Goal: Find contact information: Find contact information

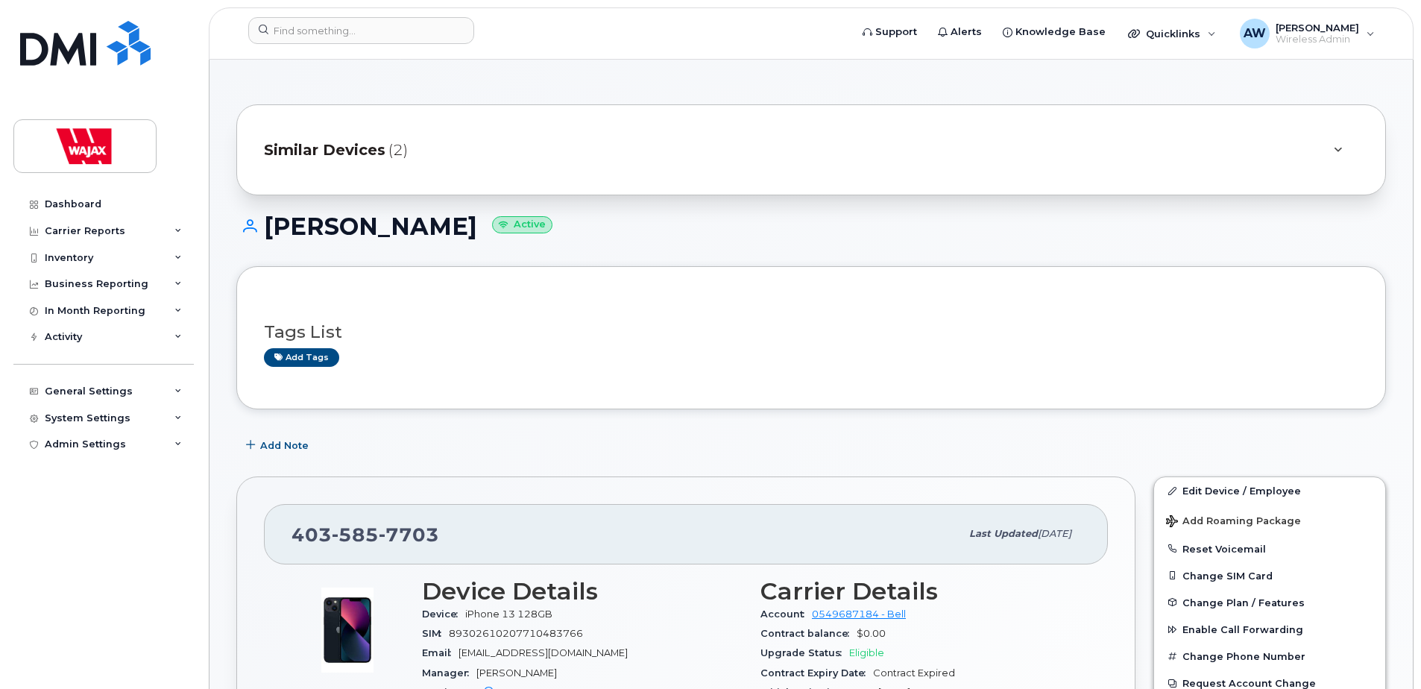
click at [376, 16] on header "Support Alerts Knowledge Base Quicklinks Suspend / Cancel Device Change SIM Car…" at bounding box center [811, 33] width 1205 height 52
click at [380, 42] on input at bounding box center [361, 30] width 226 height 27
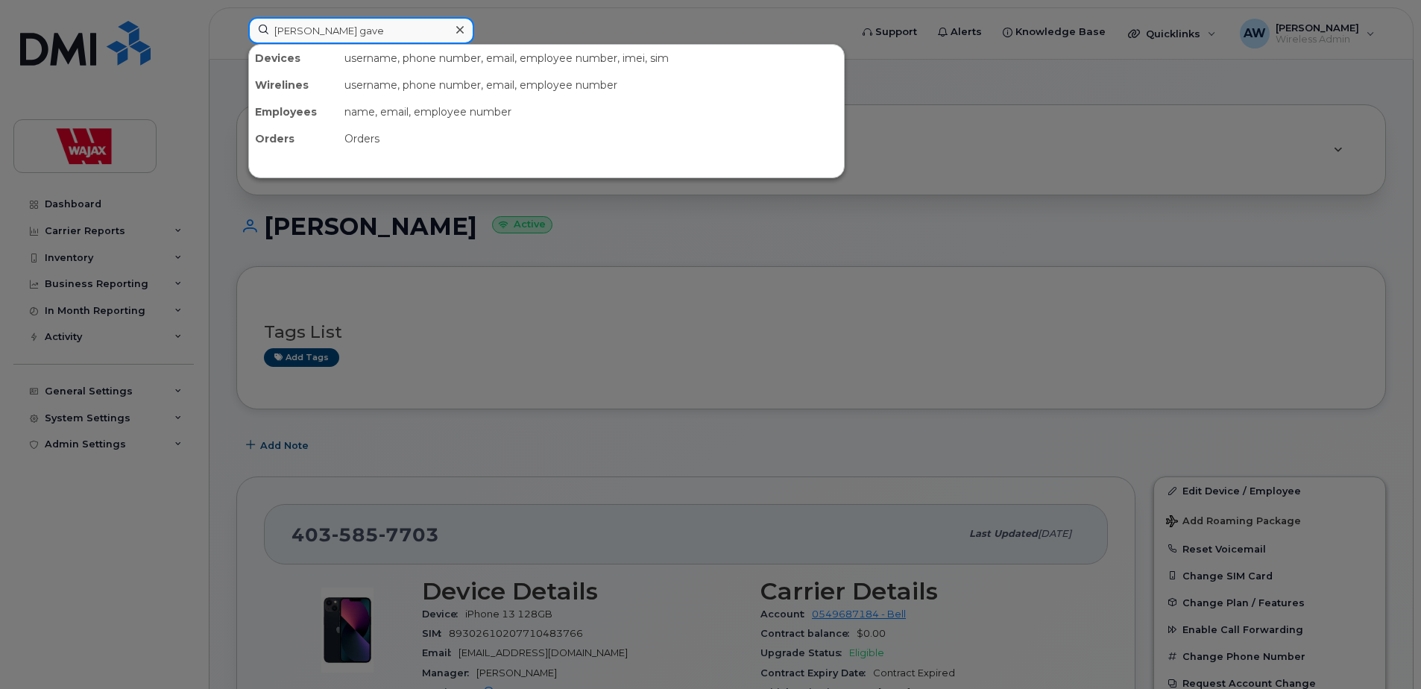
type input "[PERSON_NAME] gave"
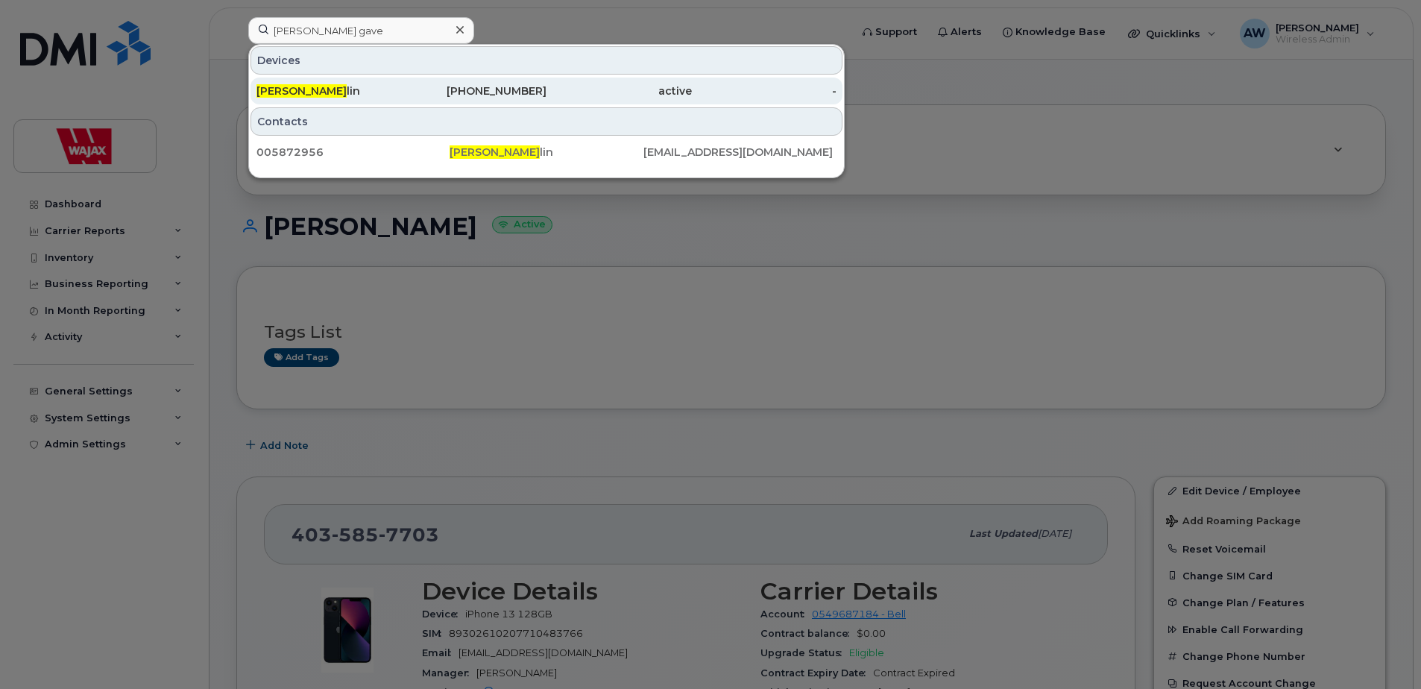
click at [393, 89] on div "[PERSON_NAME] Gave [PERSON_NAME]" at bounding box center [328, 90] width 145 height 15
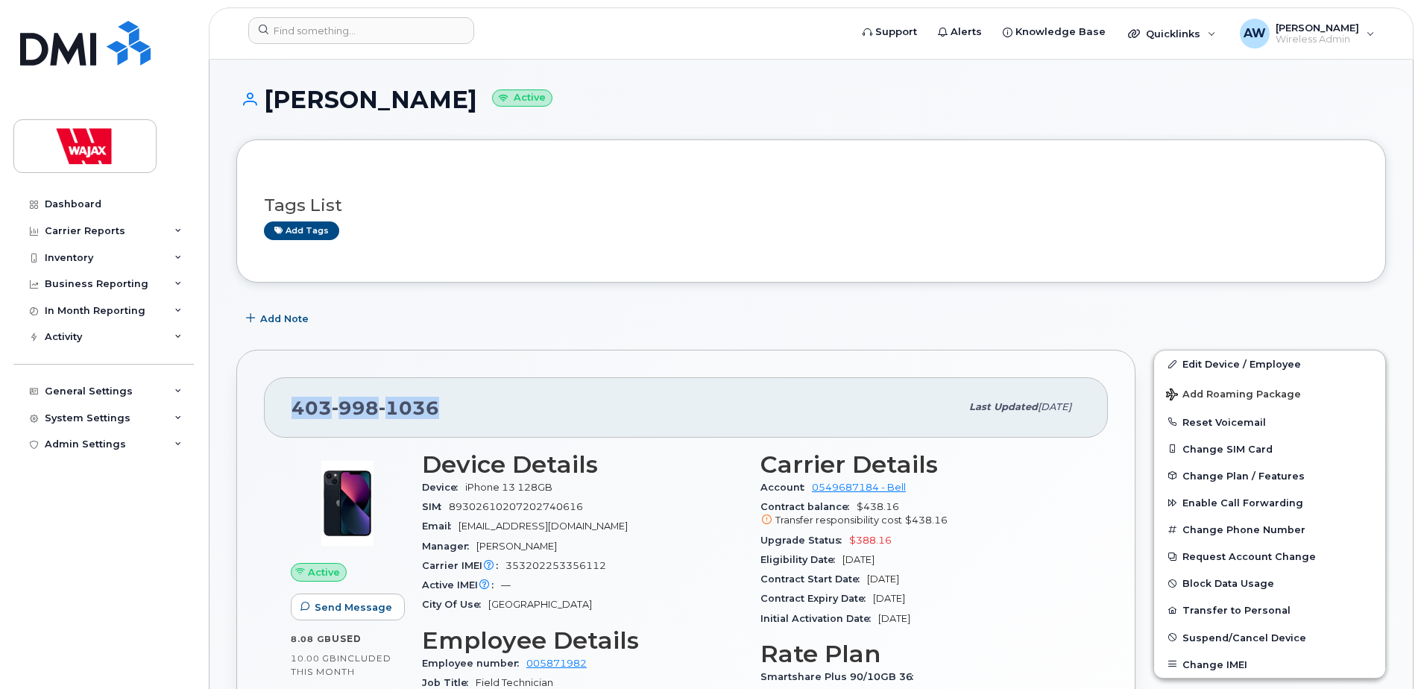
drag, startPoint x: 473, startPoint y: 414, endPoint x: 294, endPoint y: 419, distance: 178.9
click at [294, 419] on div "403 998 1036" at bounding box center [625, 406] width 669 height 31
copy span "403 998 1036"
